Goal: Information Seeking & Learning: Learn about a topic

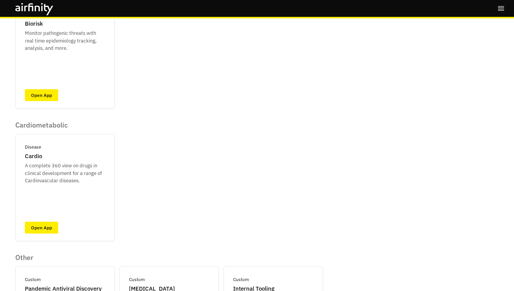
scroll to position [236, 0]
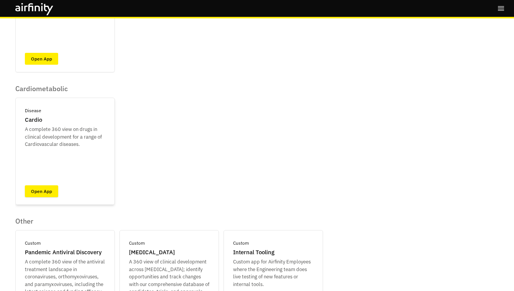
click at [45, 187] on link "Open App" at bounding box center [41, 191] width 33 height 12
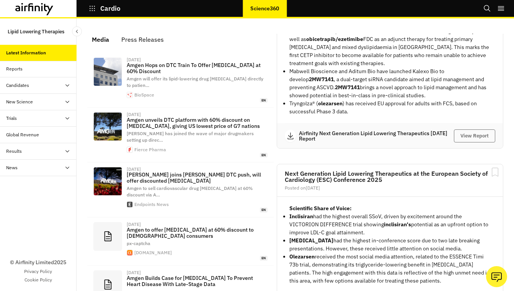
scroll to position [304, 0]
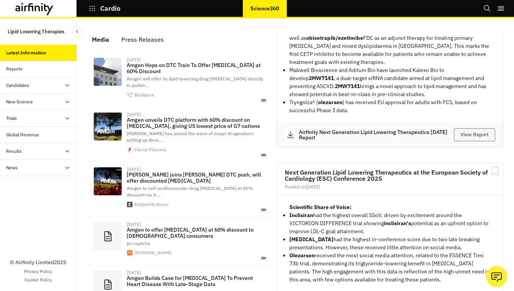
click at [472, 141] on button "View Report" at bounding box center [474, 134] width 41 height 13
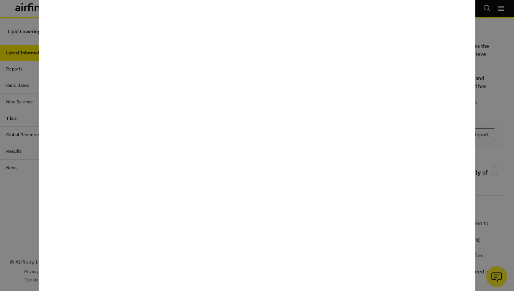
click at [479, 20] on div at bounding box center [257, 145] width 514 height 291
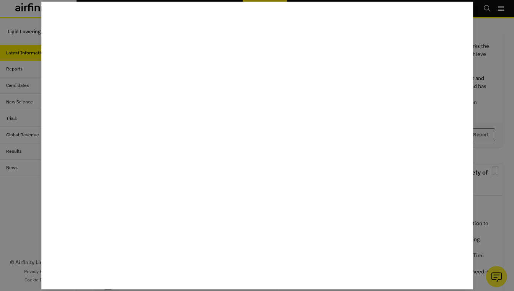
scroll to position [15, 0]
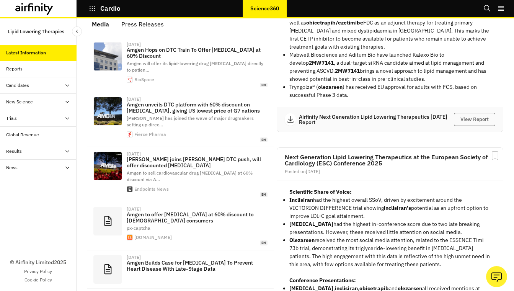
click at [16, 87] on div "Candidates" at bounding box center [17, 85] width 23 height 7
click at [23, 115] on div "Pipeline" at bounding box center [38, 118] width 77 height 16
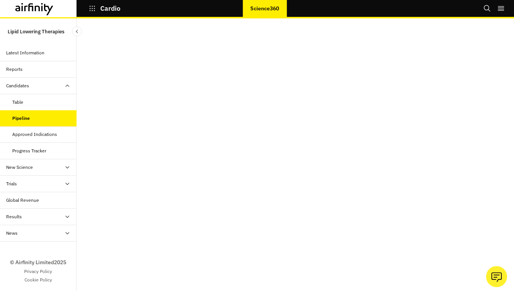
click at [29, 137] on div "Approved Indications" at bounding box center [34, 134] width 45 height 7
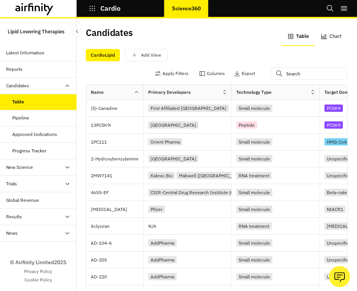
click at [21, 218] on div "Results" at bounding box center [14, 216] width 16 height 7
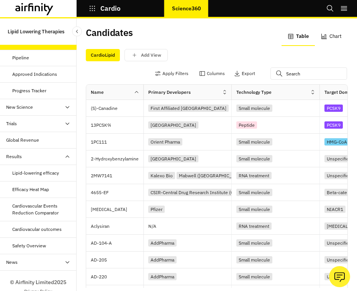
scroll to position [61, 0]
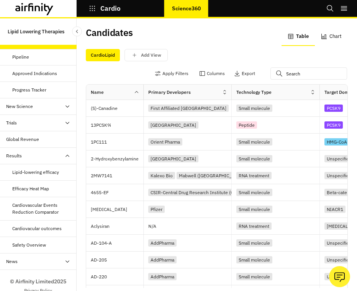
click at [38, 191] on div "Efficacy Heat Map" at bounding box center [30, 188] width 37 height 7
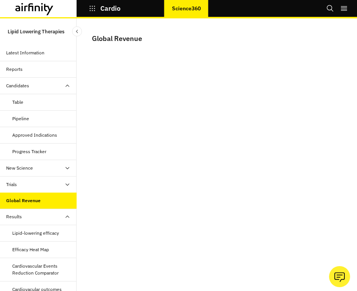
scroll to position [80, 0]
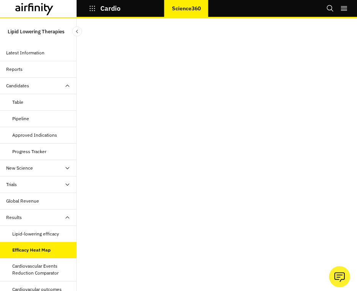
scroll to position [10, 0]
